Goal: Task Accomplishment & Management: Complete application form

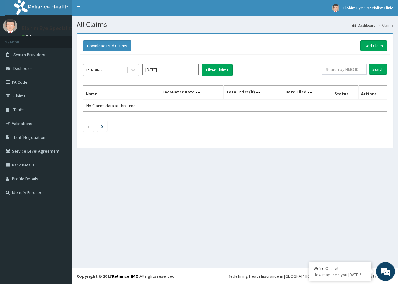
click at [132, 70] on icon at bounding box center [133, 70] width 6 height 6
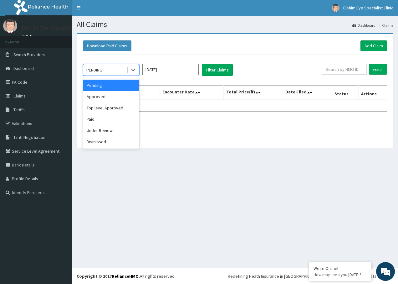
click at [130, 190] on div "All Claims Dashboard Claims Download Paid Claims Add Claim × Note you can only …" at bounding box center [235, 142] width 326 height 252
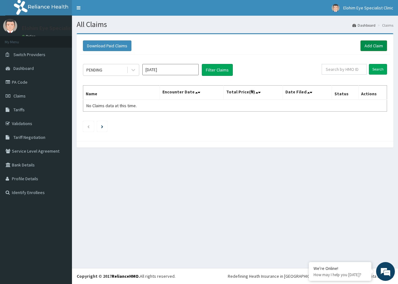
click at [369, 44] on link "Add Claim" at bounding box center [373, 45] width 27 height 11
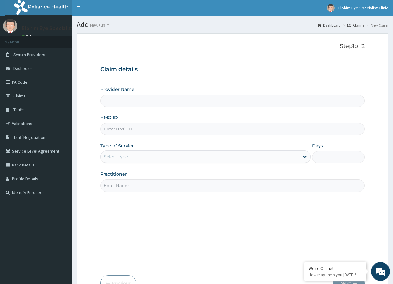
type input "Elohim Eye Specialist Clinic"
click at [141, 128] on input "HMO ID" at bounding box center [232, 129] width 265 height 12
type input "RPM/10061/B"
click at [171, 159] on div "Select type" at bounding box center [200, 156] width 199 height 10
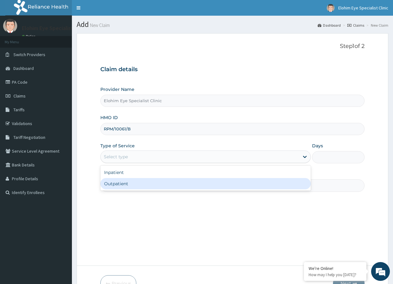
click at [170, 185] on div "Outpatient" at bounding box center [205, 183] width 211 height 11
type input "1"
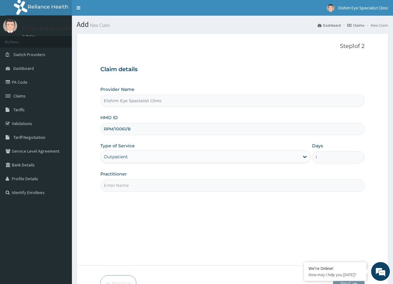
click at [171, 185] on input "Practitioner" at bounding box center [232, 185] width 265 height 12
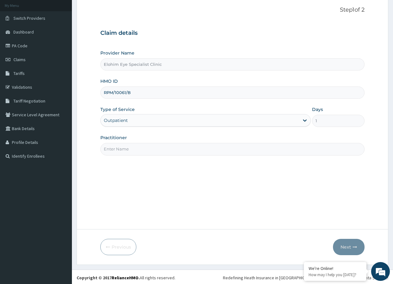
scroll to position [38, 0]
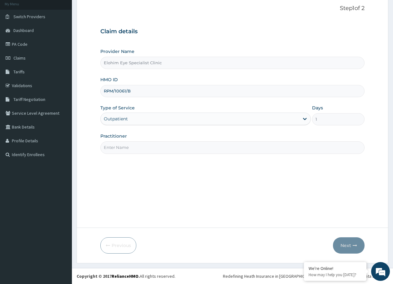
click at [138, 149] on input "Practitioner" at bounding box center [232, 147] width 265 height 12
type input "Dr [PERSON_NAME][GEOGRAPHIC_DATA]"
click at [340, 243] on button "Next" at bounding box center [349, 245] width 32 height 16
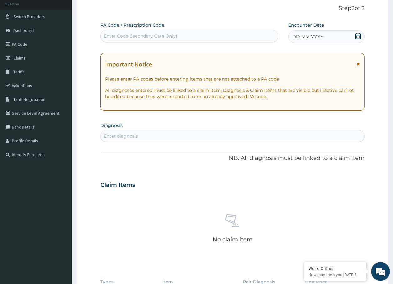
click at [357, 63] on icon at bounding box center [358, 64] width 3 height 4
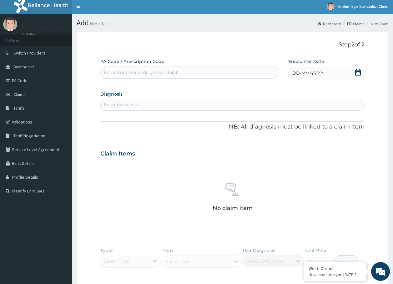
scroll to position [0, 0]
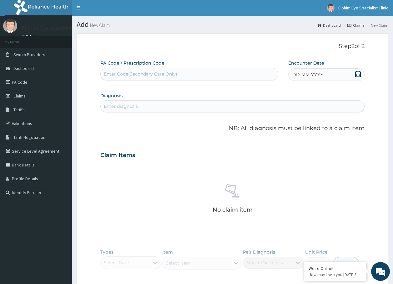
click at [356, 74] on icon at bounding box center [358, 74] width 6 height 6
click at [303, 131] on div "14" at bounding box center [303, 134] width 9 height 9
click at [151, 73] on div "Enter Code(Secondary Care Only)" at bounding box center [141, 74] width 74 height 6
click at [115, 72] on div "Enter Code(Secondary Care Only)" at bounding box center [141, 74] width 74 height 6
type input "53AE83"
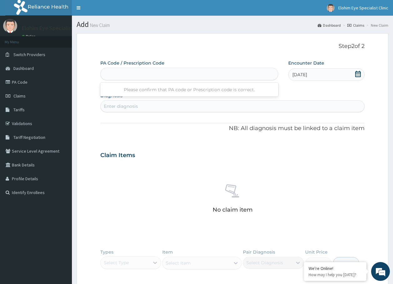
click at [182, 107] on div "Enter diagnosis" at bounding box center [233, 106] width 264 height 10
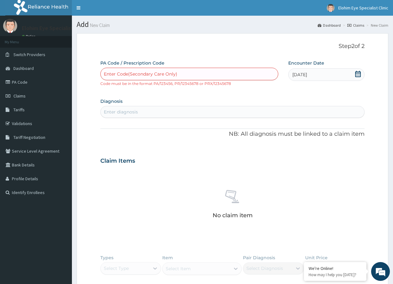
click at [165, 75] on div "Enter Code(Secondary Care Only)" at bounding box center [141, 74] width 74 height 6
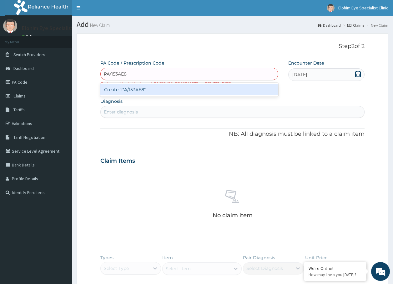
type input "PA/153AE83"
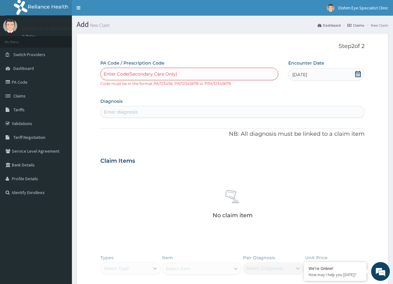
click at [205, 75] on div "Enter Code(Secondary Care Only)" at bounding box center [190, 74] width 178 height 10
click at [138, 111] on div "Enter diagnosis" at bounding box center [121, 112] width 34 height 6
click at [182, 71] on div "Enter Code(Secondary Care Only)" at bounding box center [190, 74] width 178 height 10
click at [139, 73] on div "Enter Code(Secondary Care Only)" at bounding box center [141, 74] width 74 height 6
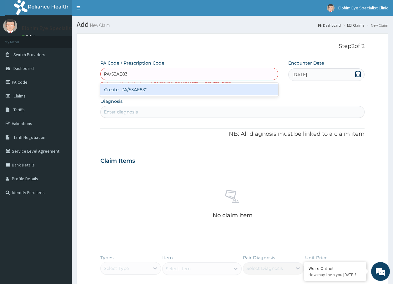
type input "PA/53AE83"
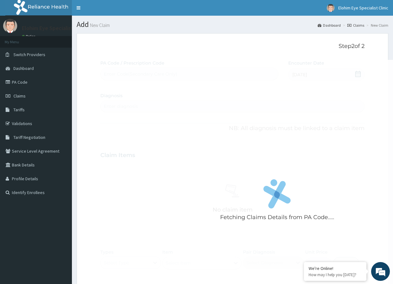
click at [154, 113] on div "Fetching Claims Details from PA Code..... PA Code / Prescription Code Enter Cod…" at bounding box center [232, 188] width 265 height 256
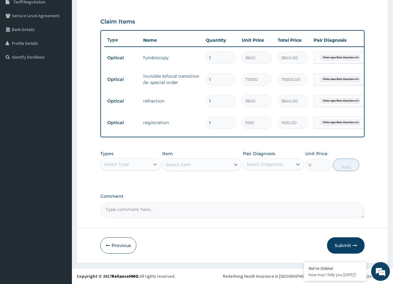
click at [153, 163] on icon at bounding box center [155, 164] width 6 height 6
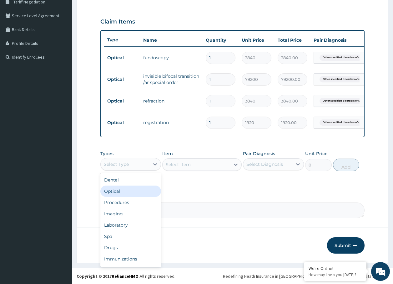
click at [141, 191] on div "Optical" at bounding box center [130, 190] width 61 height 11
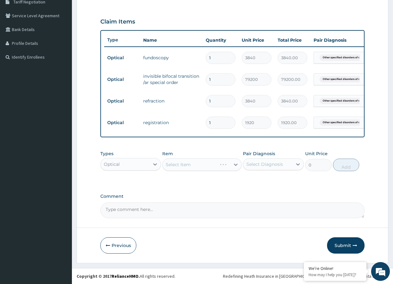
click at [200, 165] on div "Select Item" at bounding box center [201, 164] width 79 height 13
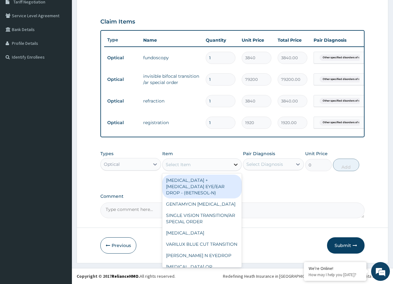
click at [237, 164] on icon at bounding box center [236, 164] width 6 height 6
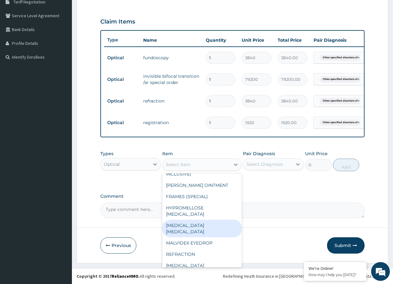
scroll to position [188, 0]
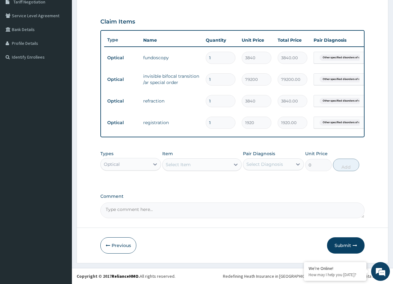
click at [285, 193] on label "Comment" at bounding box center [232, 195] width 265 height 5
click at [285, 202] on textarea "Comment" at bounding box center [232, 210] width 265 height 16
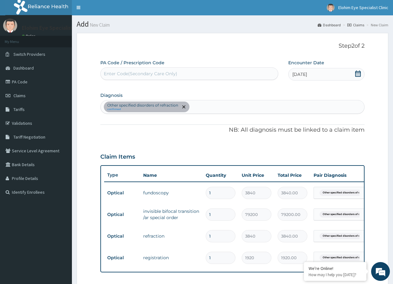
scroll to position [0, 0]
click at [17, 81] on link "PA Code" at bounding box center [36, 82] width 72 height 14
